Goal: Transaction & Acquisition: Book appointment/travel/reservation

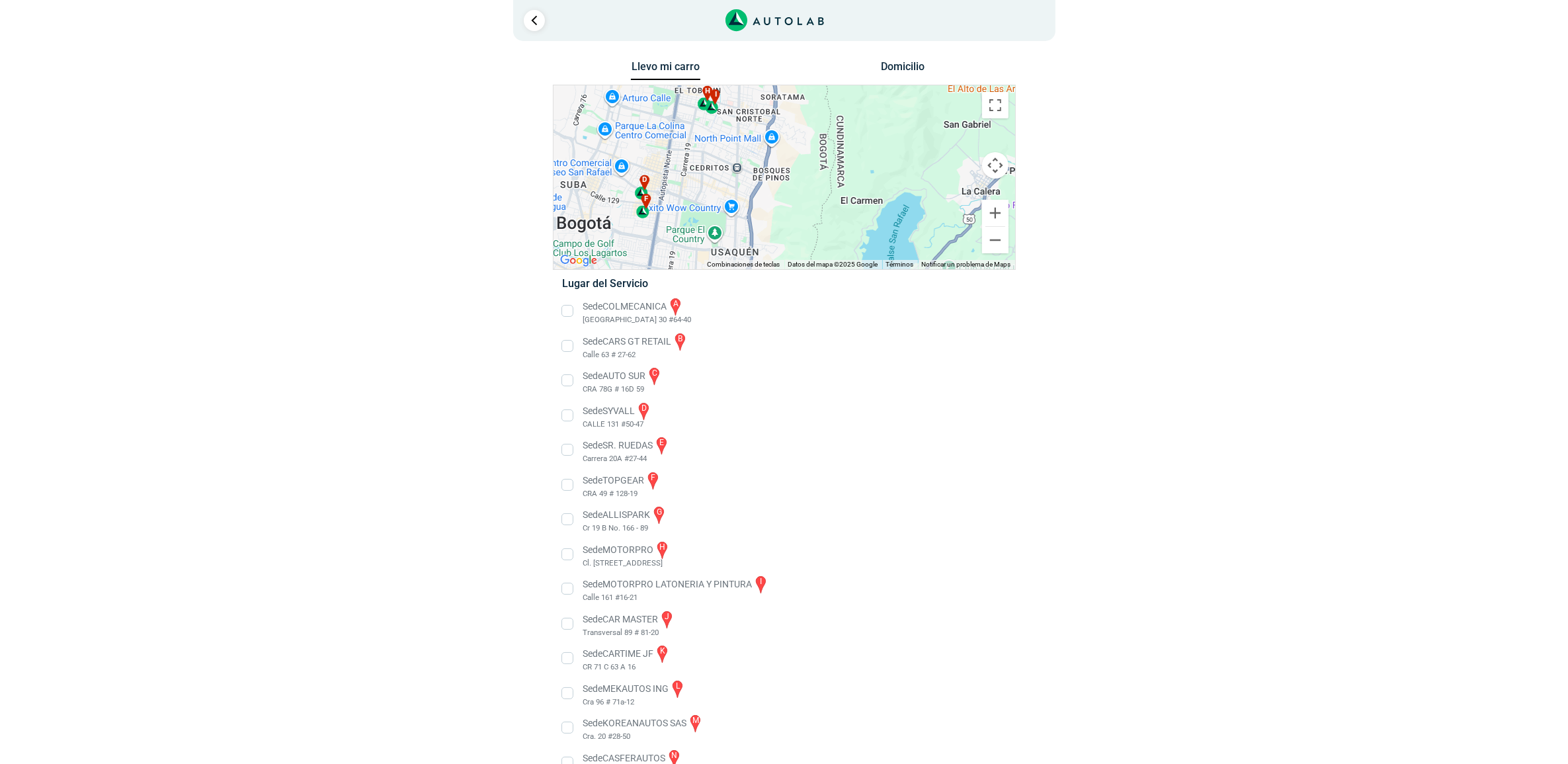
drag, startPoint x: 691, startPoint y: 162, endPoint x: 626, endPoint y: 235, distance: 97.7
click at [626, 235] on div "a b c d e f g" at bounding box center [784, 177] width 462 height 184
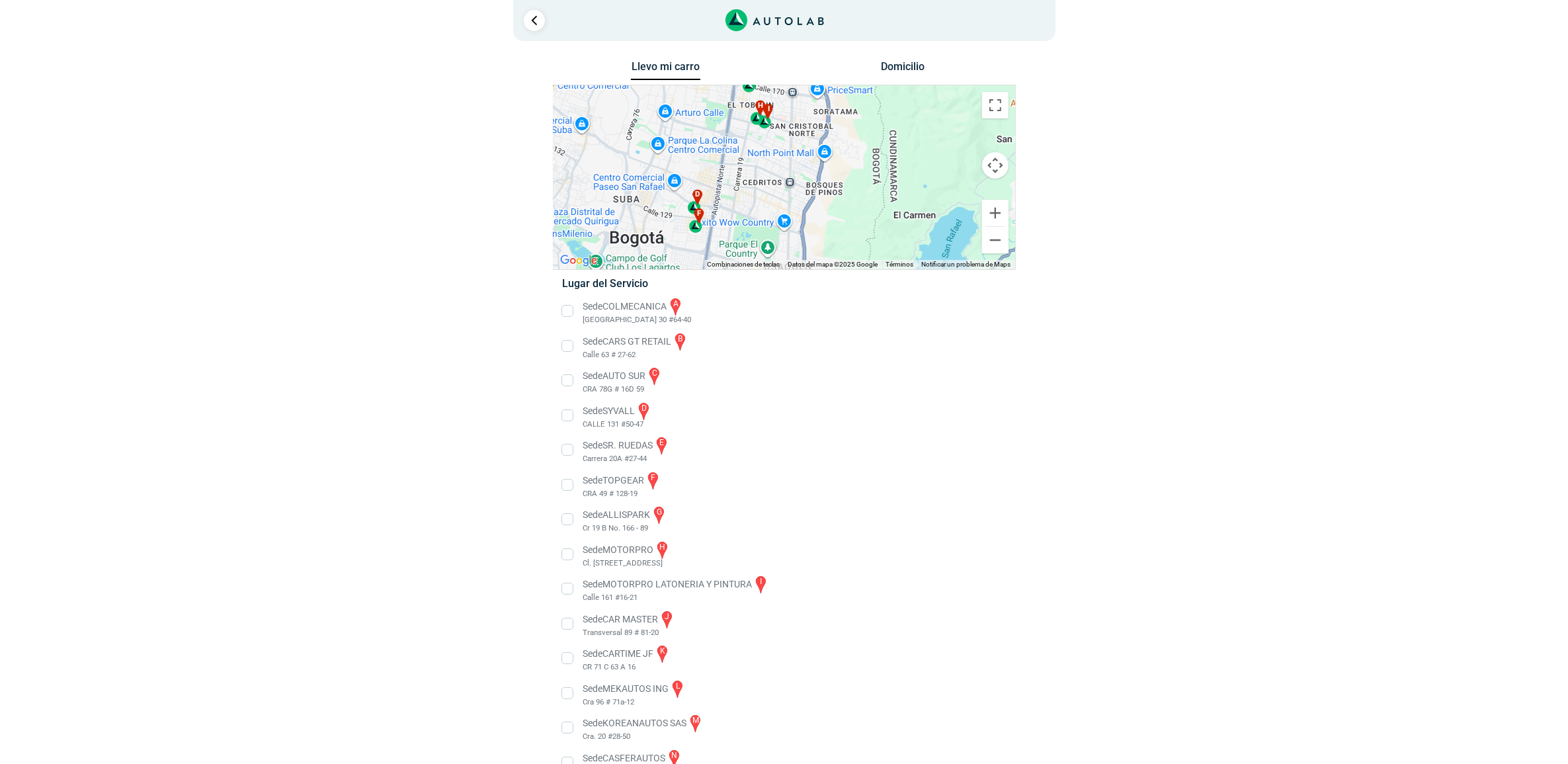
drag, startPoint x: 662, startPoint y: 160, endPoint x: 716, endPoint y: 174, distance: 55.8
click at [716, 174] on div "a b c d e f g" at bounding box center [784, 177] width 462 height 184
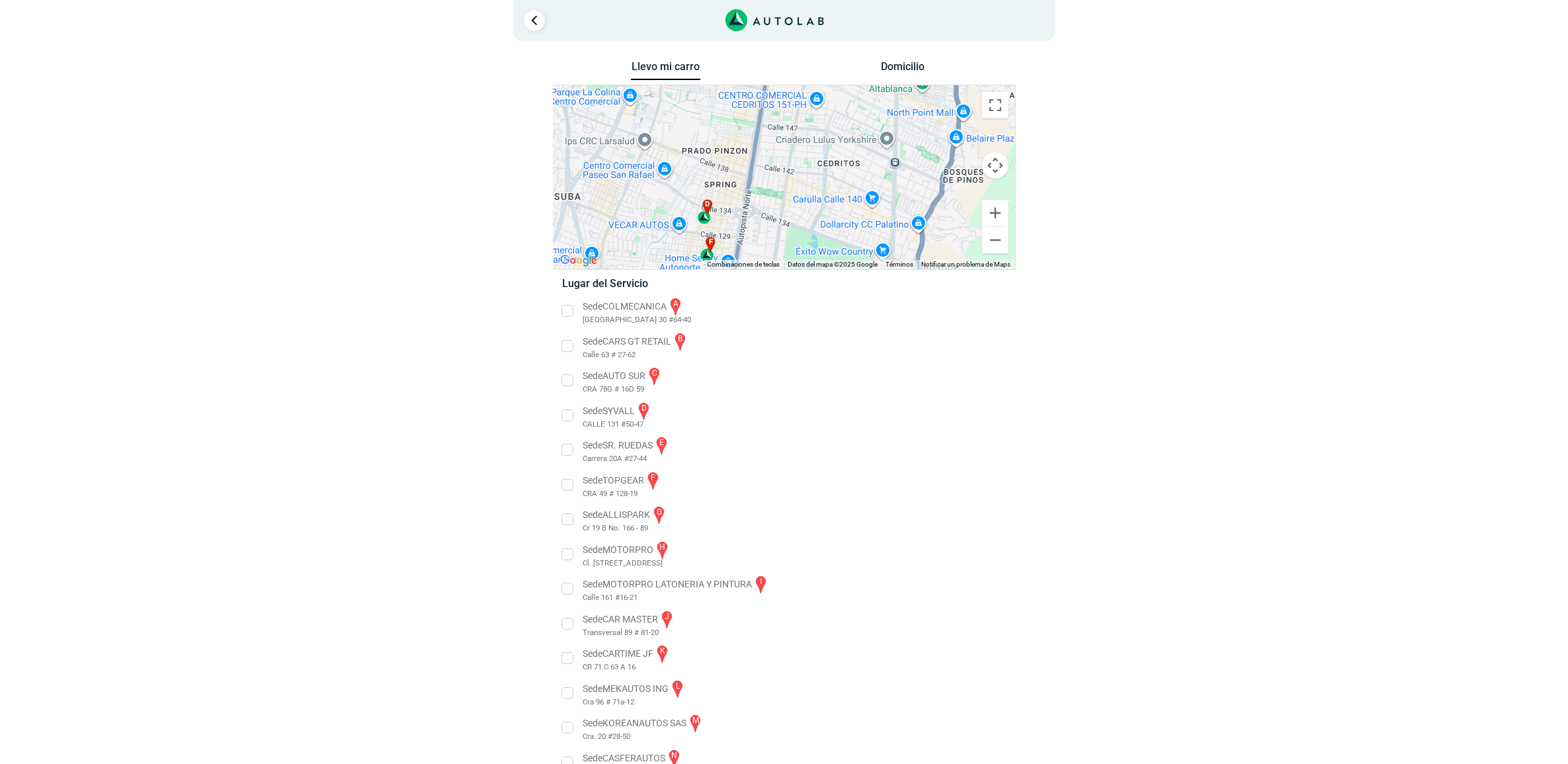
drag, startPoint x: 705, startPoint y: 200, endPoint x: 782, endPoint y: 139, distance: 98.2
click at [782, 139] on div "a b c d e f g" at bounding box center [784, 177] width 462 height 184
click at [567, 418] on li "Sede SYVALL d CALLE 131 #50-47" at bounding box center [784, 416] width 463 height 30
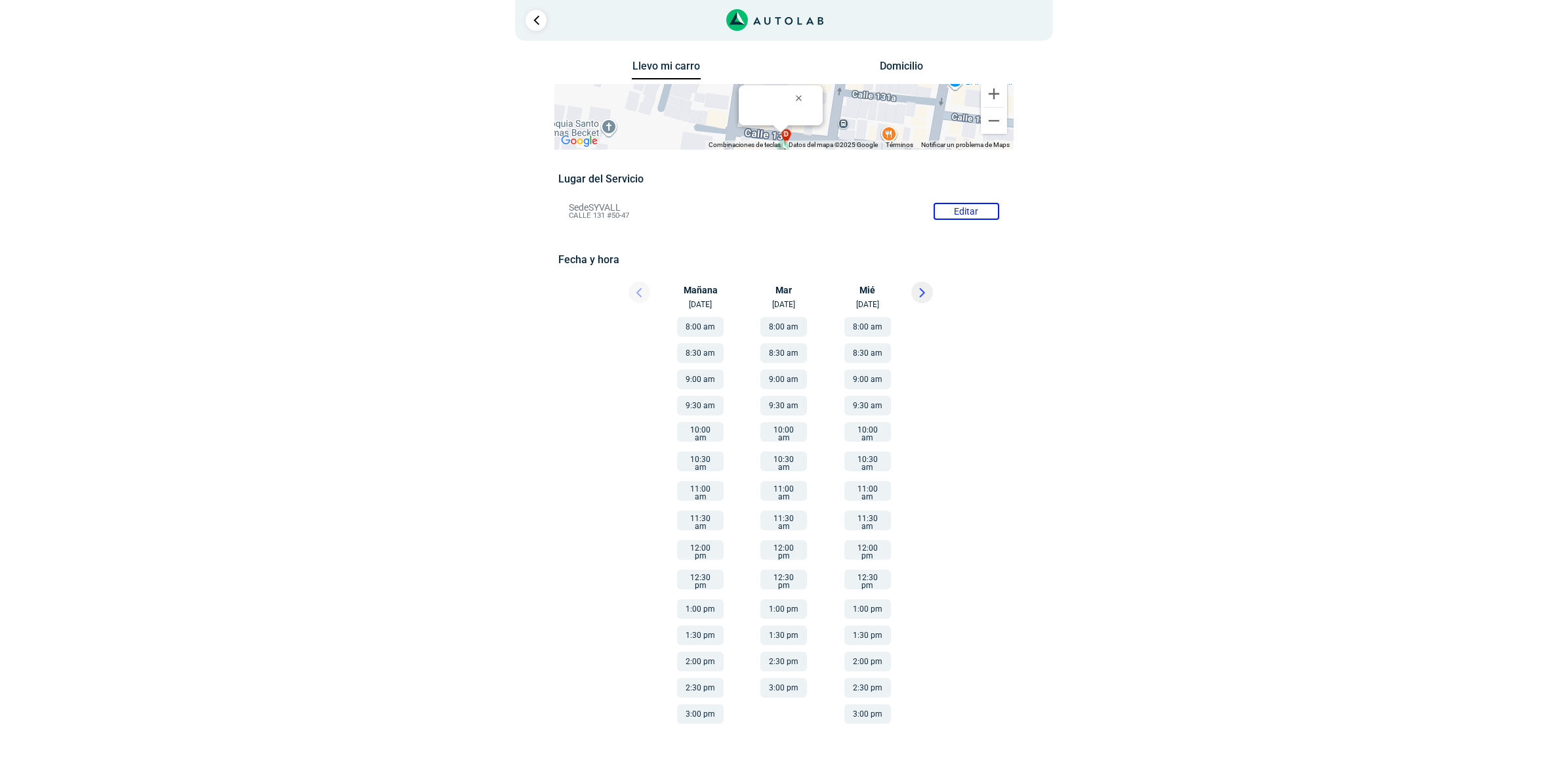
click at [701, 704] on button "3:00 pm" at bounding box center [701, 714] width 47 height 20
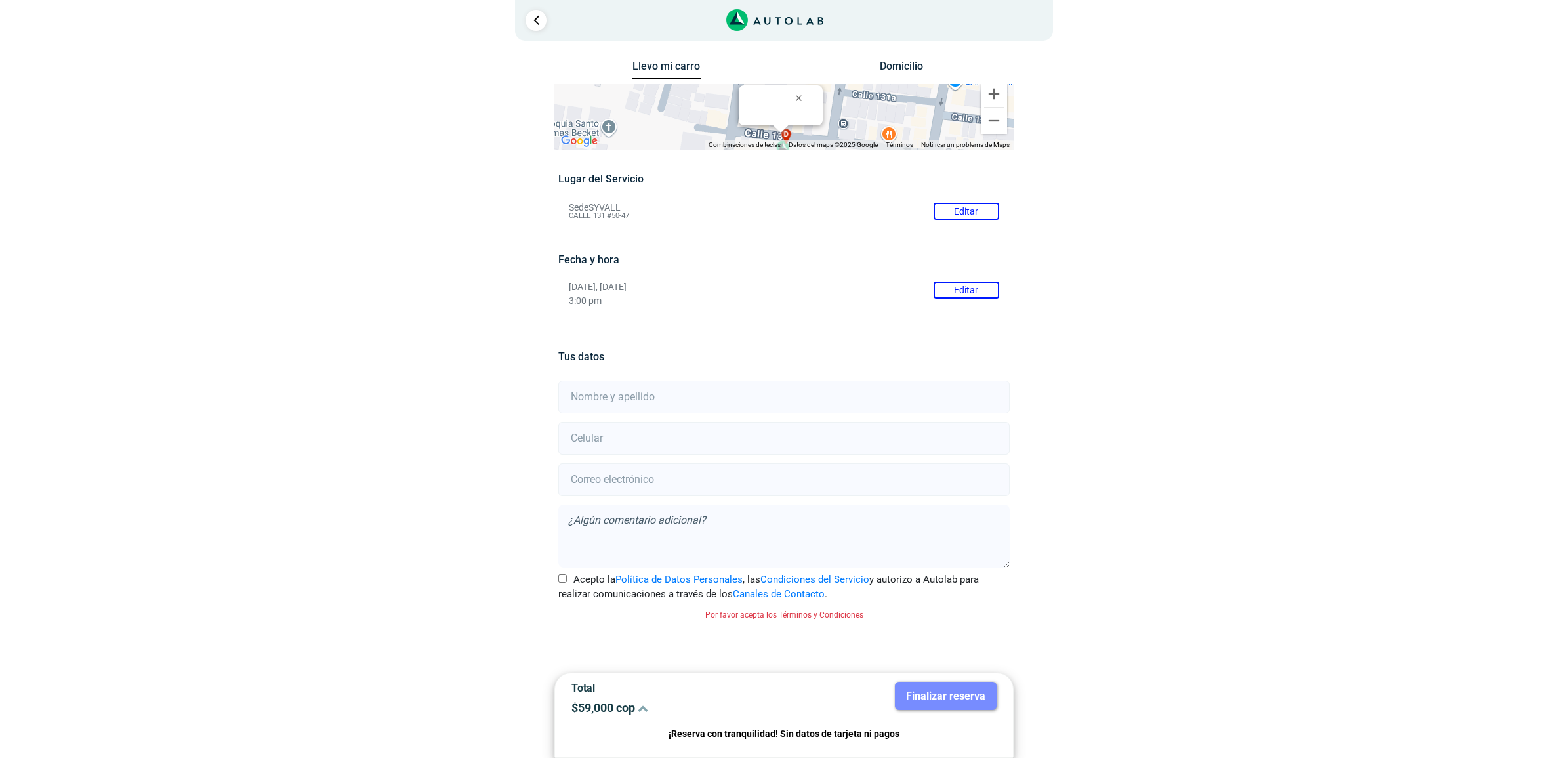
click at [641, 386] on input "text" at bounding box center [784, 397] width 451 height 33
type input "[PERSON_NAME]"
type input "3224600197"
type input "[EMAIL_ADDRESS][DOMAIN_NAME]"
click at [561, 579] on input "Acepto la Política de Datos Personales , las Condiciones del Servicio y autoriz…" at bounding box center [562, 579] width 9 height 9
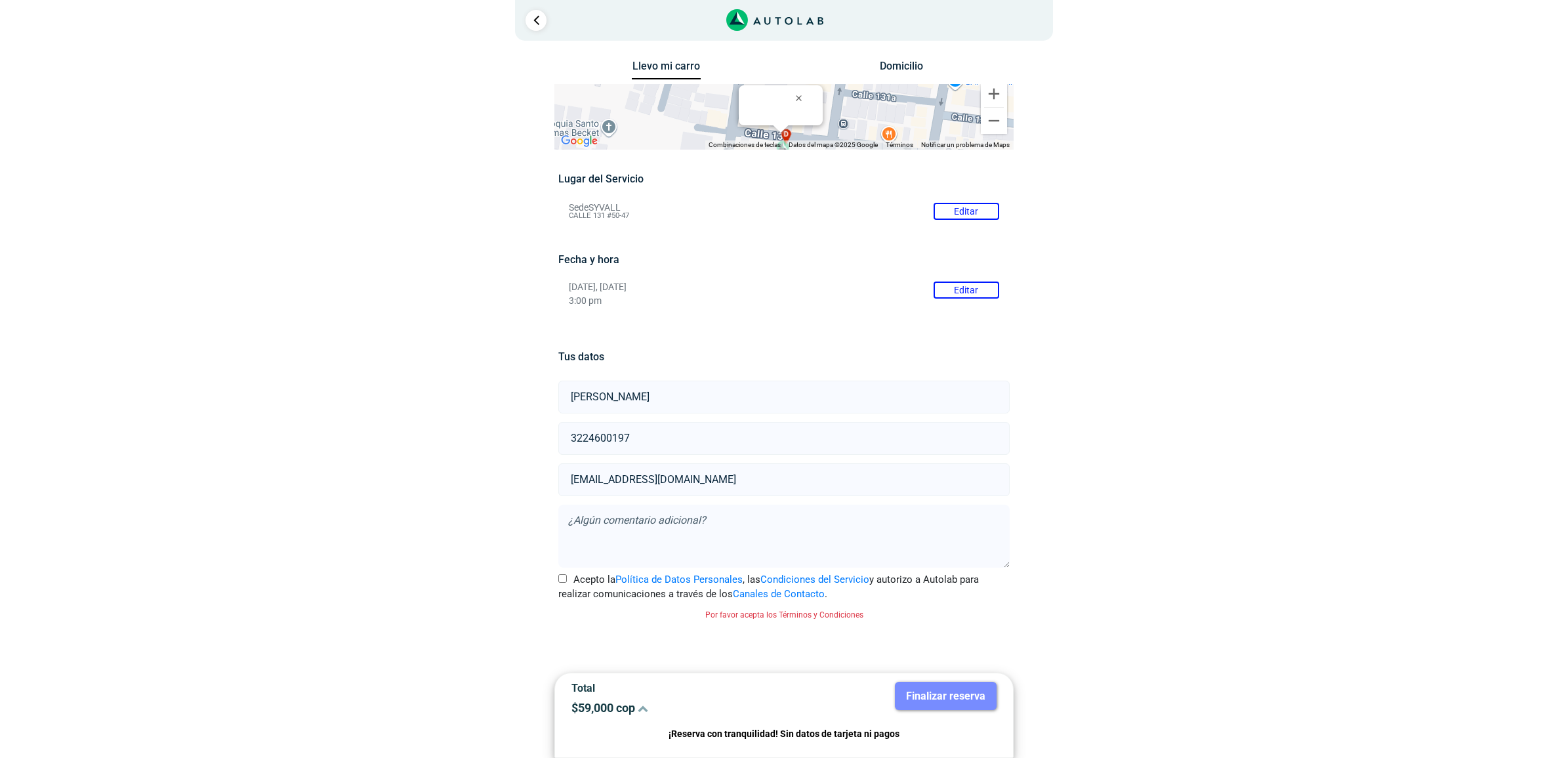
checkbox input "true"
click at [966, 696] on button "Finalizar reserva" at bounding box center [946, 695] width 102 height 28
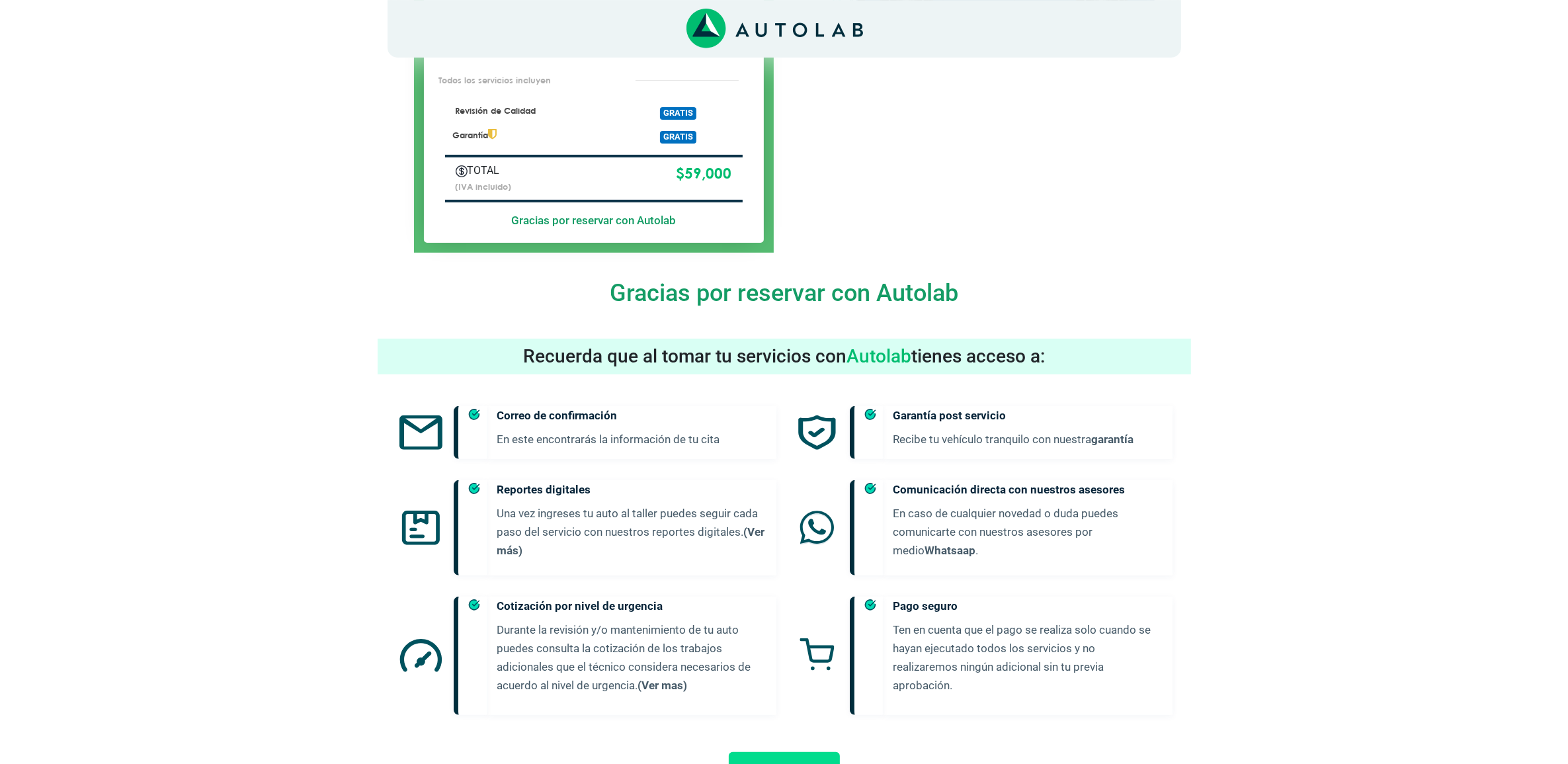
scroll to position [413, 0]
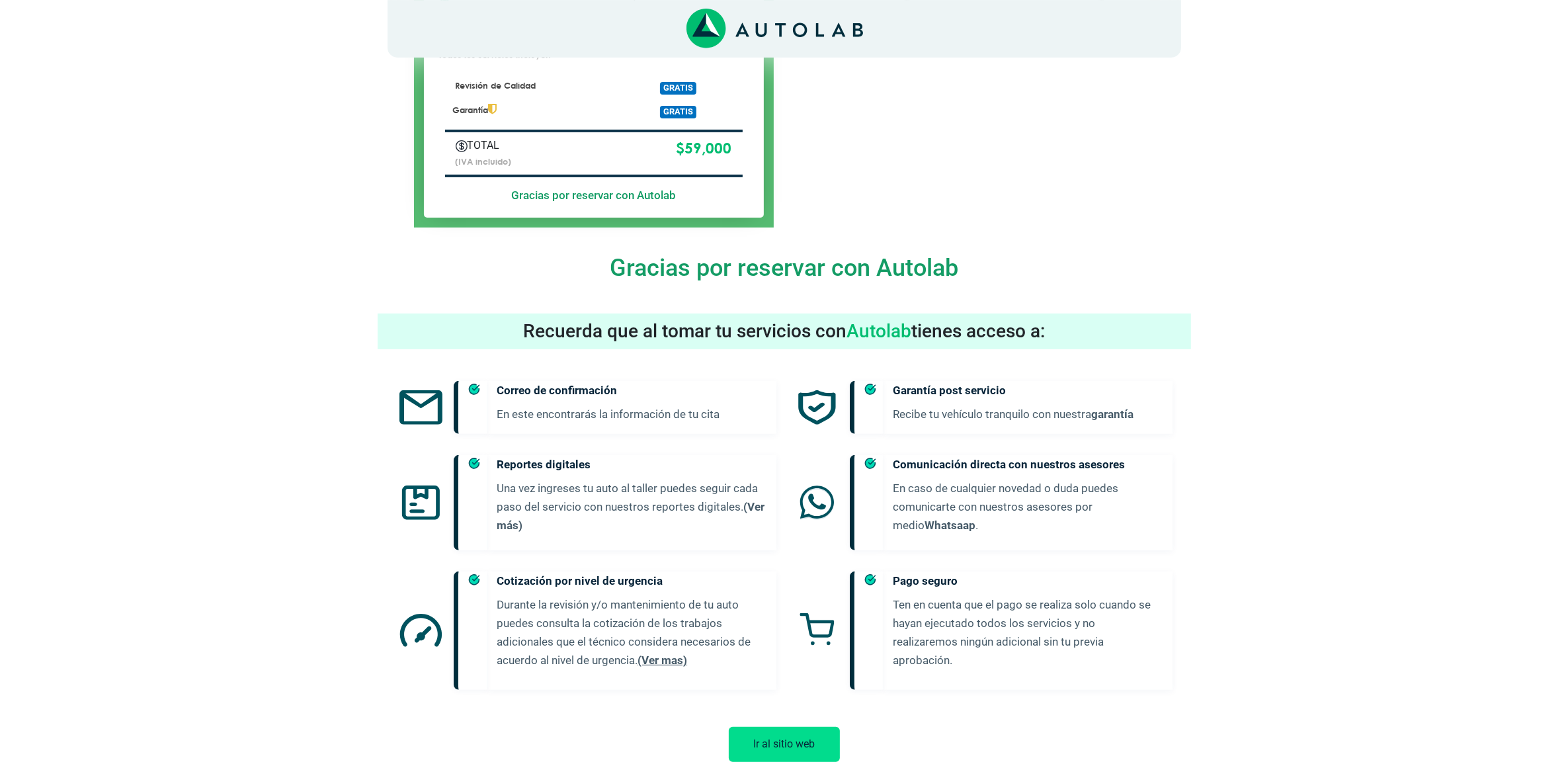
click at [678, 653] on link "(Ver mas)" at bounding box center [662, 660] width 50 height 13
